Goal: Use online tool/utility: Utilize a website feature to perform a specific function

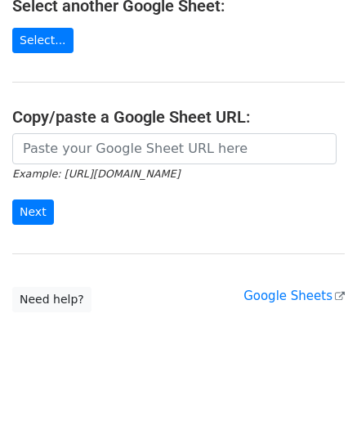
scroll to position [208, 0]
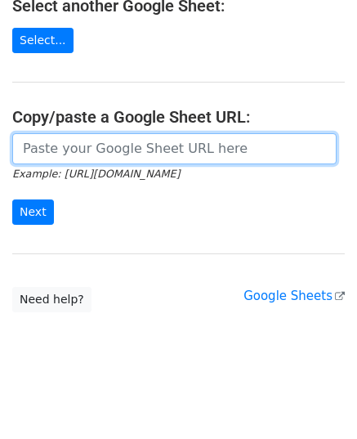
click at [123, 156] on input "url" at bounding box center [174, 148] width 325 height 31
paste input "[URL][DOMAIN_NAME]"
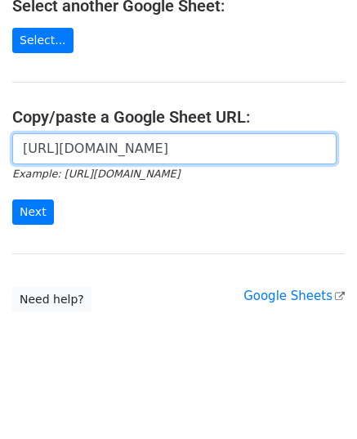
scroll to position [0, 347]
type input "[URL][DOMAIN_NAME]"
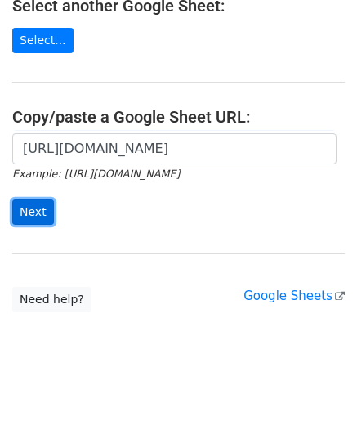
click at [33, 210] on input "Next" at bounding box center [33, 212] width 42 height 25
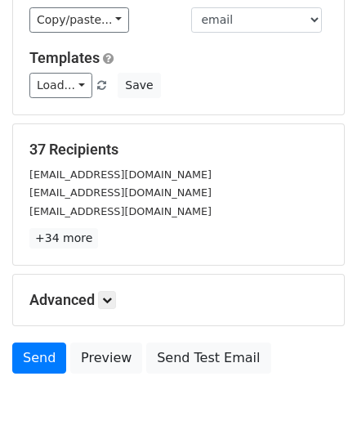
scroll to position [258, 0]
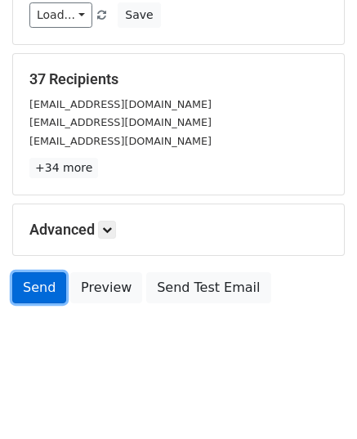
click at [34, 295] on link "Send" at bounding box center [39, 287] width 54 height 31
click at [35, 285] on link "Send" at bounding box center [39, 287] width 54 height 31
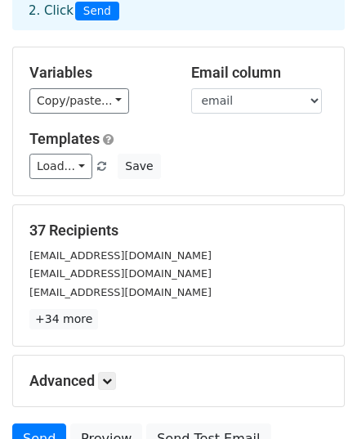
scroll to position [94, 0]
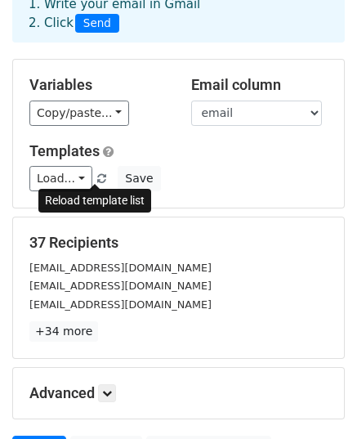
click at [97, 180] on span at bounding box center [101, 179] width 9 height 11
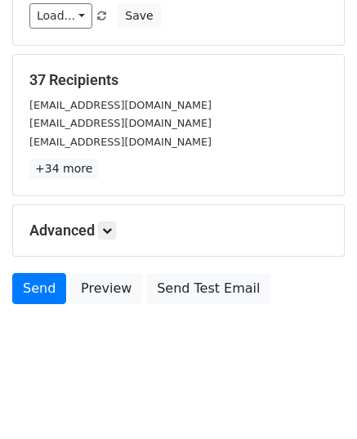
scroll to position [258, 0]
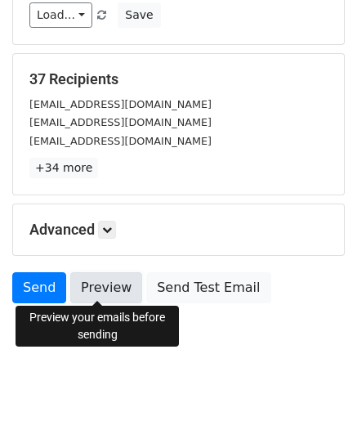
click at [96, 282] on link "Preview" at bounding box center [106, 287] width 72 height 31
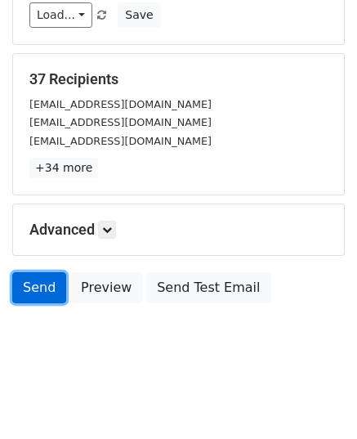
click at [46, 284] on link "Send" at bounding box center [39, 287] width 54 height 31
